Goal: Find specific page/section: Find specific page/section

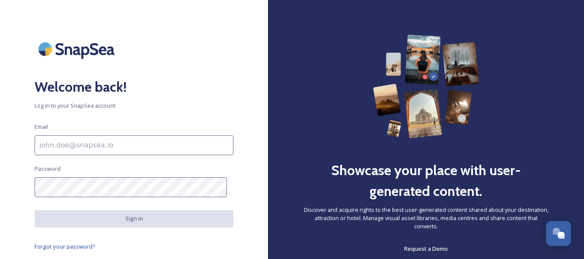
click at [149, 148] on input at bounding box center [134, 145] width 199 height 20
type input "[EMAIL_ADDRESS][DOMAIN_NAME]"
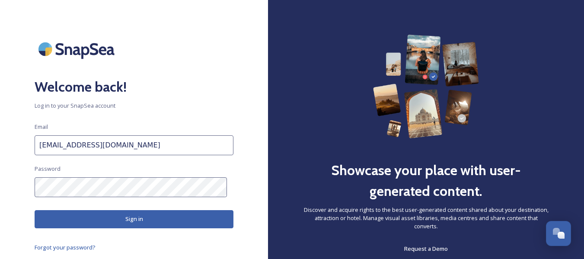
click at [193, 222] on button "Sign in" at bounding box center [134, 219] width 199 height 18
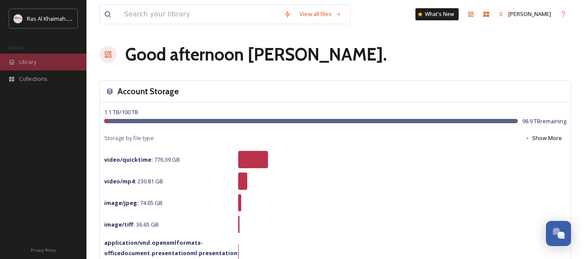
click at [32, 64] on span "Library" at bounding box center [27, 62] width 17 height 8
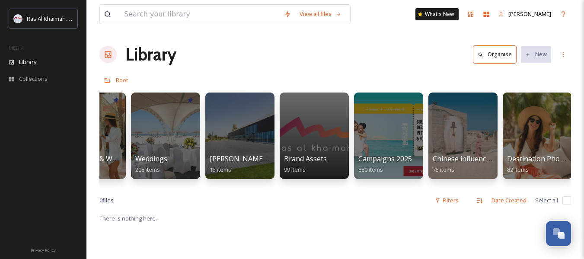
scroll to position [0, 964]
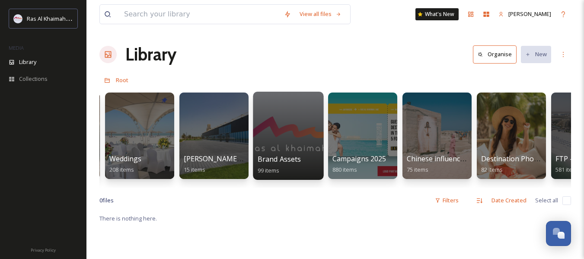
click at [298, 167] on div "Brand Assets 99 items" at bounding box center [289, 165] width 62 height 22
click at [288, 157] on span "Brand Assets" at bounding box center [280, 159] width 44 height 10
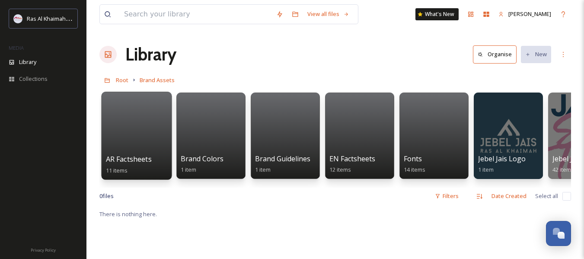
click at [138, 147] on div at bounding box center [136, 136] width 70 height 88
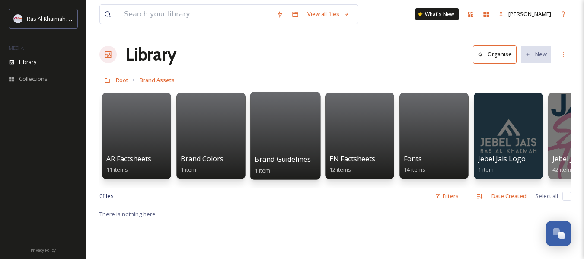
click at [295, 152] on div at bounding box center [285, 136] width 70 height 88
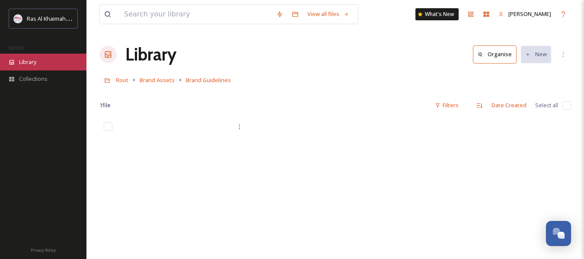
click at [34, 60] on span "Library" at bounding box center [27, 62] width 17 height 8
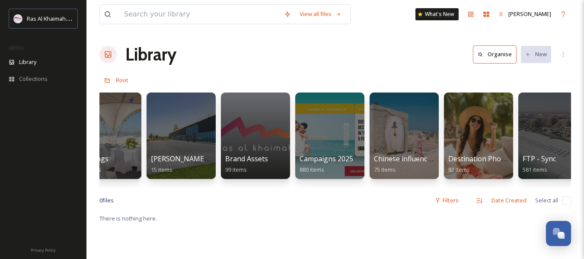
scroll to position [0, 991]
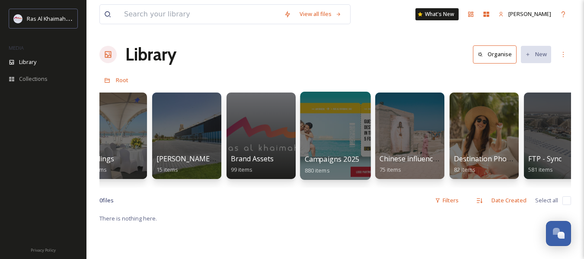
click at [333, 147] on div at bounding box center [335, 136] width 70 height 88
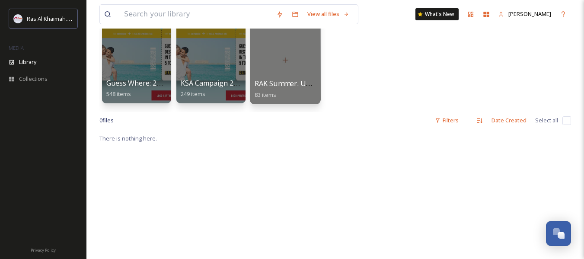
scroll to position [87, 0]
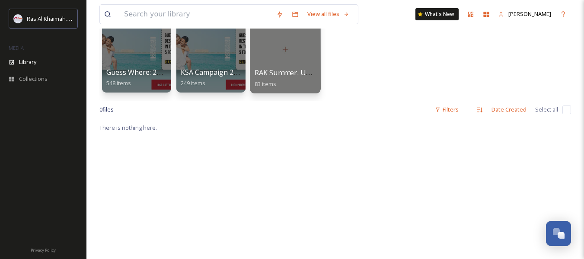
click at [294, 70] on span "RAK Summer. Unscripted - 2025 Summer Domestic Campaign" at bounding box center [356, 73] width 202 height 10
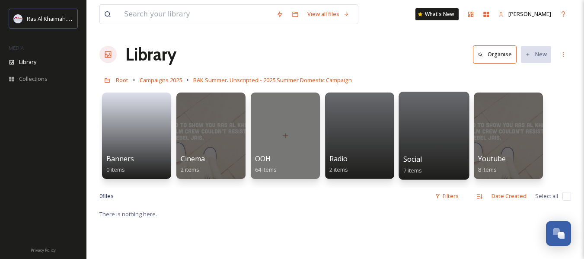
click at [444, 156] on div "Social 7 items" at bounding box center [435, 165] width 62 height 22
click at [422, 137] on div at bounding box center [434, 136] width 70 height 88
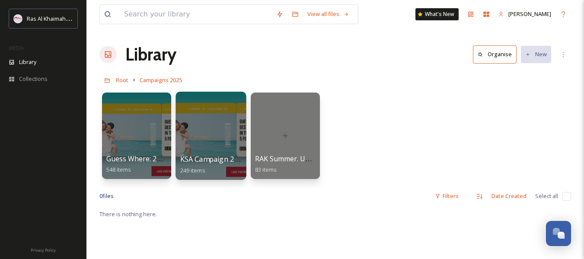
click at [215, 139] on div at bounding box center [211, 136] width 70 height 88
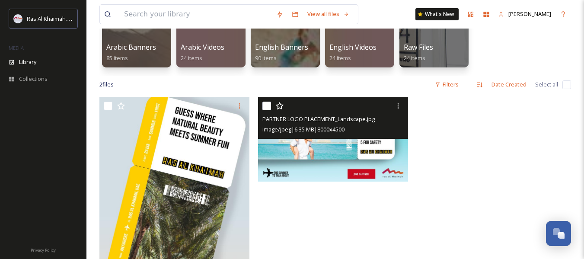
scroll to position [58, 0]
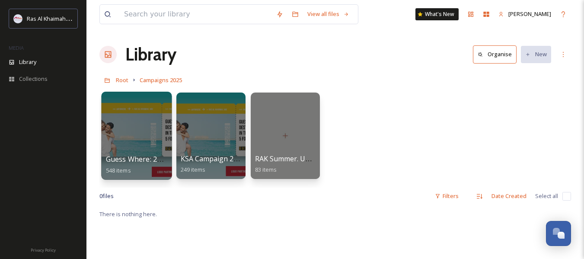
click at [138, 132] on div at bounding box center [136, 136] width 70 height 88
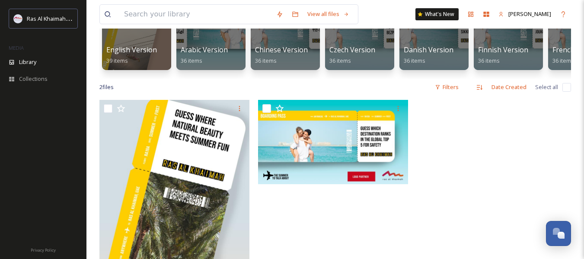
scroll to position [108, 0]
